Goal: Information Seeking & Learning: Learn about a topic

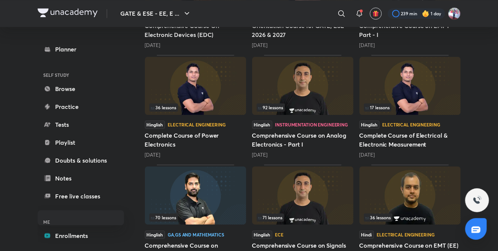
scroll to position [644, 0]
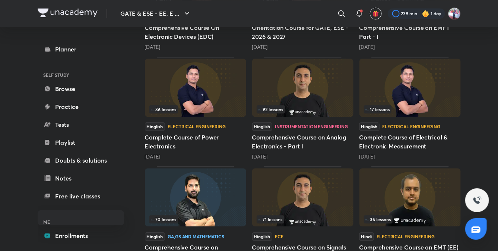
click at [401, 137] on h5 "Complete Course of Electrical & Electronic Measurement" at bounding box center [409, 142] width 101 height 18
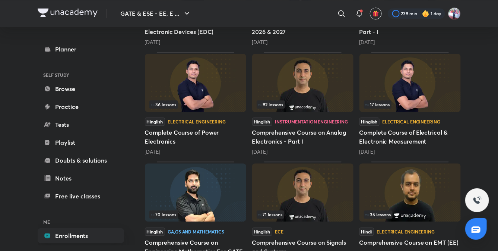
scroll to position [683, 0]
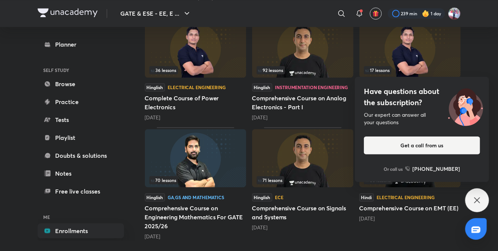
click at [476, 196] on icon at bounding box center [477, 200] width 9 height 9
